Goal: Information Seeking & Learning: Compare options

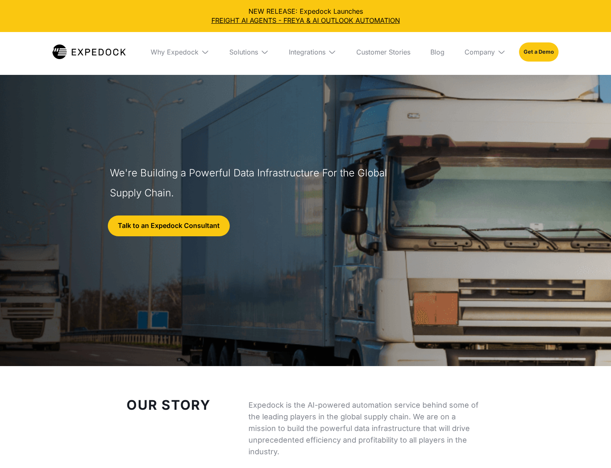
select select
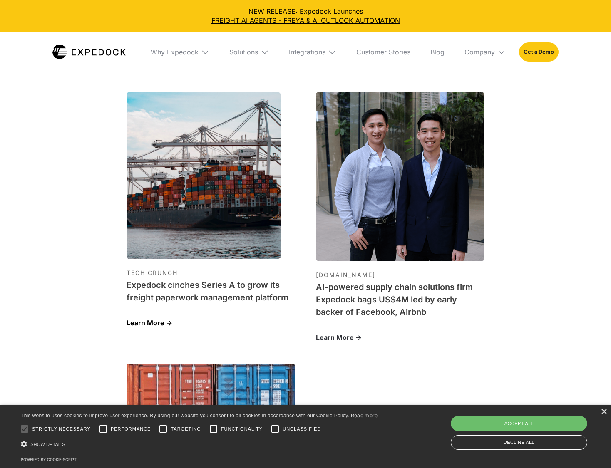
scroll to position [2523, 0]
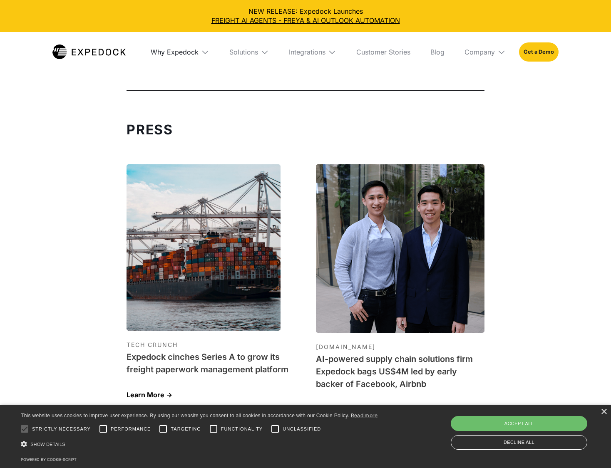
click at [179, 52] on div "Why Expedock" at bounding box center [175, 52] width 48 height 8
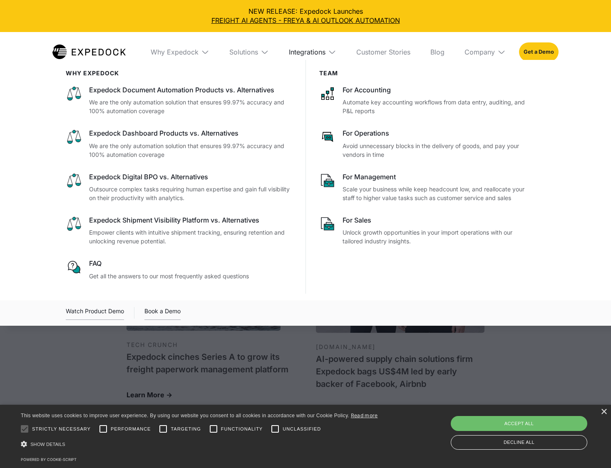
click at [305, 52] on div "Integrations" at bounding box center [307, 52] width 37 height 8
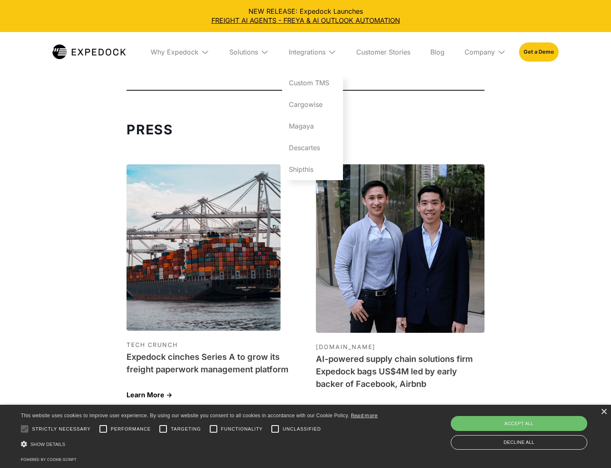
click at [242, 58] on div "Solutions" at bounding box center [249, 52] width 53 height 40
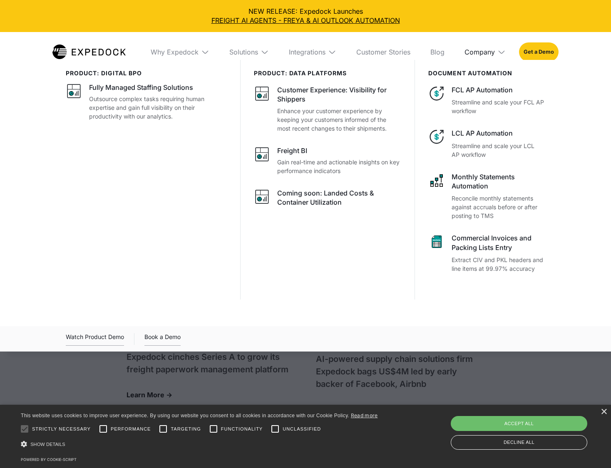
click at [476, 55] on div "Company" at bounding box center [480, 52] width 30 height 8
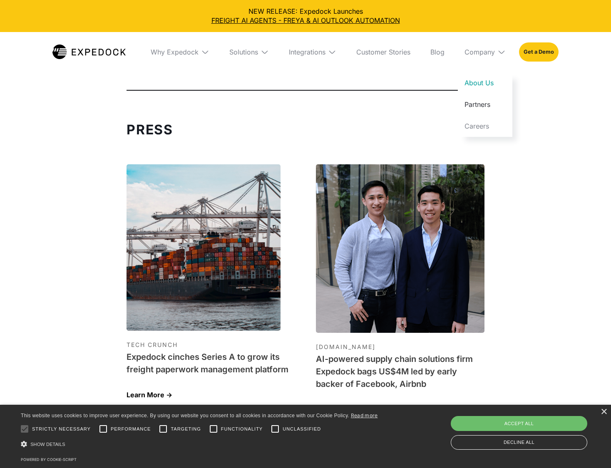
click at [479, 112] on link "Partners" at bounding box center [485, 105] width 55 height 22
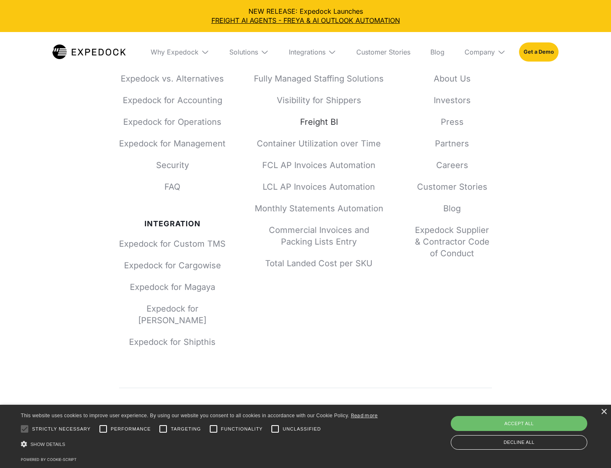
scroll to position [874, 0]
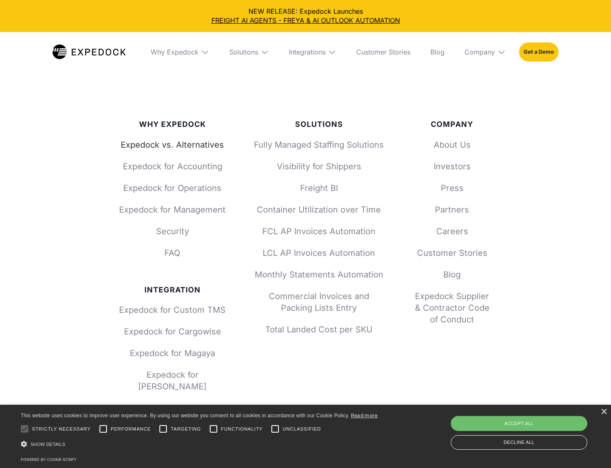
click at [209, 149] on link "Expedock vs. Alternatives" at bounding box center [172, 145] width 107 height 12
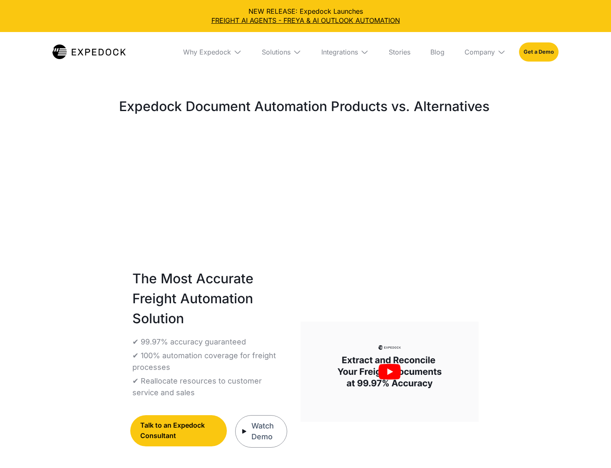
select select
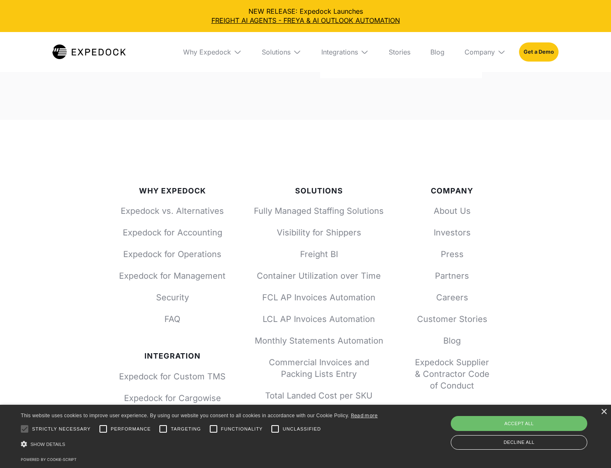
scroll to position [3914, 0]
